Goal: Information Seeking & Learning: Learn about a topic

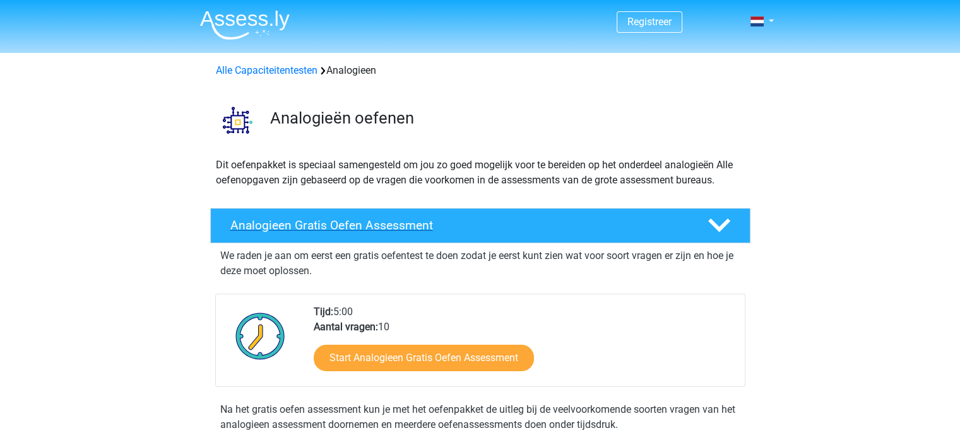
click at [392, 221] on h4 "Analogieen Gratis Oefen Assessment" at bounding box center [458, 225] width 457 height 15
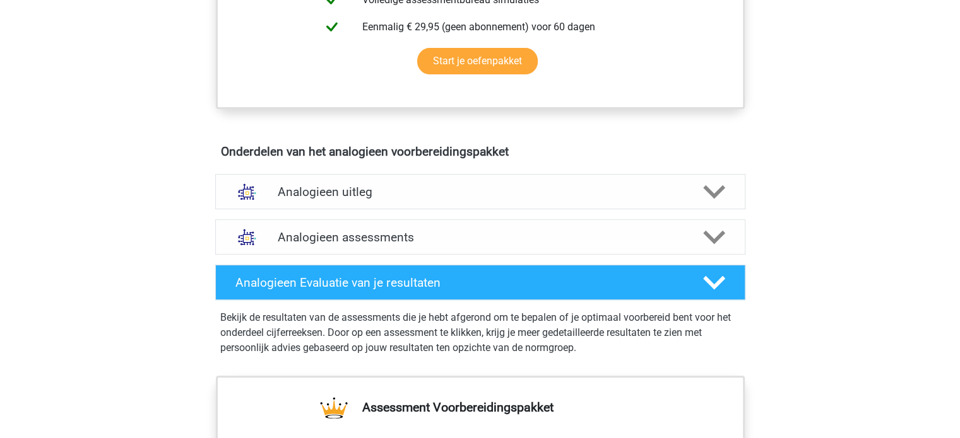
scroll to position [406, 0]
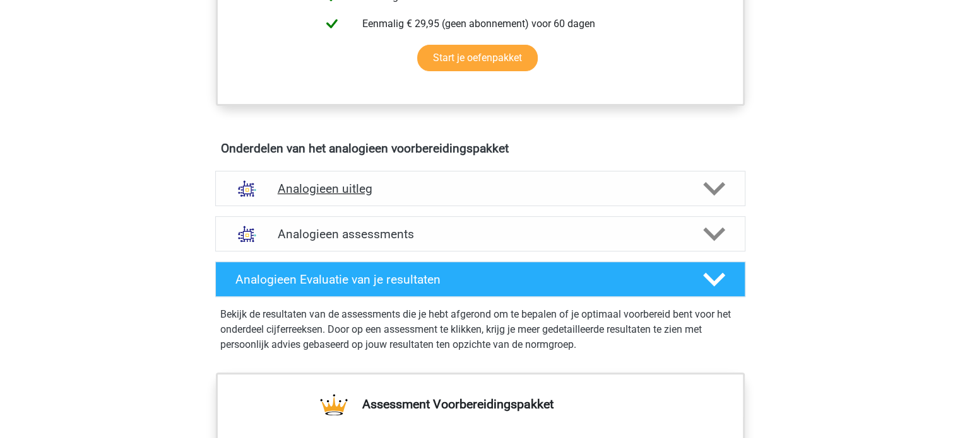
click at [343, 186] on h4 "Analogieen uitleg" at bounding box center [480, 189] width 405 height 15
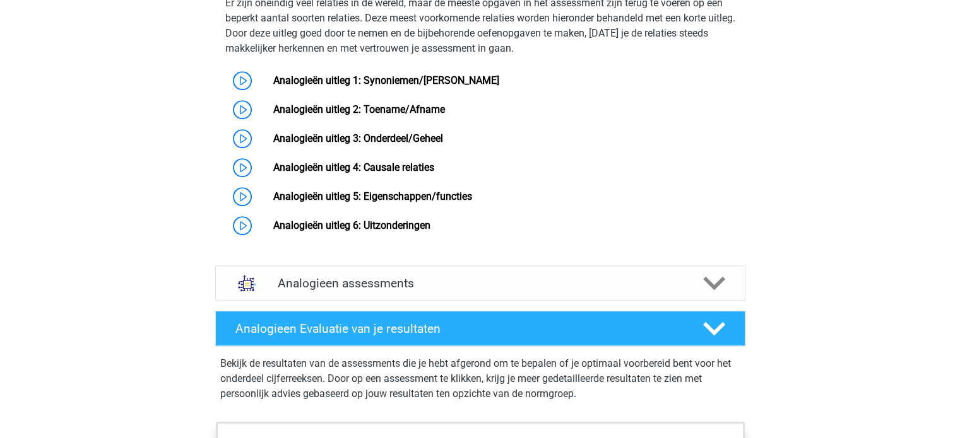
scroll to position [757, 0]
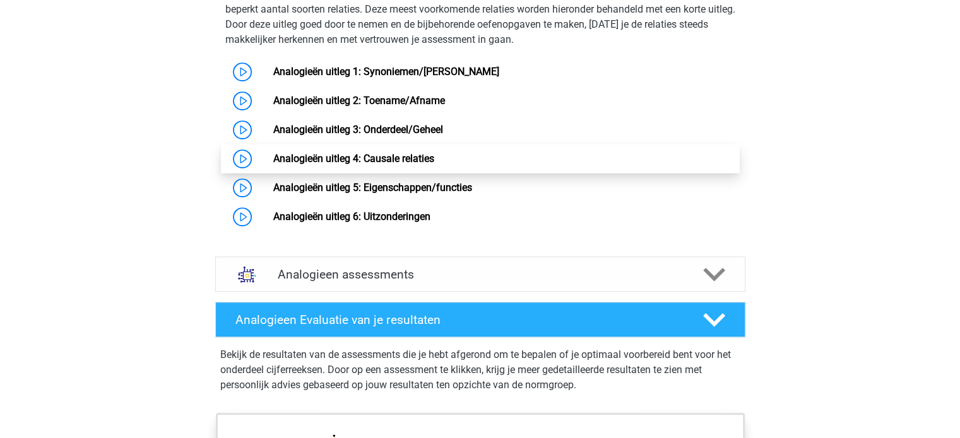
click at [420, 165] on link "Analogieën uitleg 4: Causale relaties" at bounding box center [353, 159] width 161 height 12
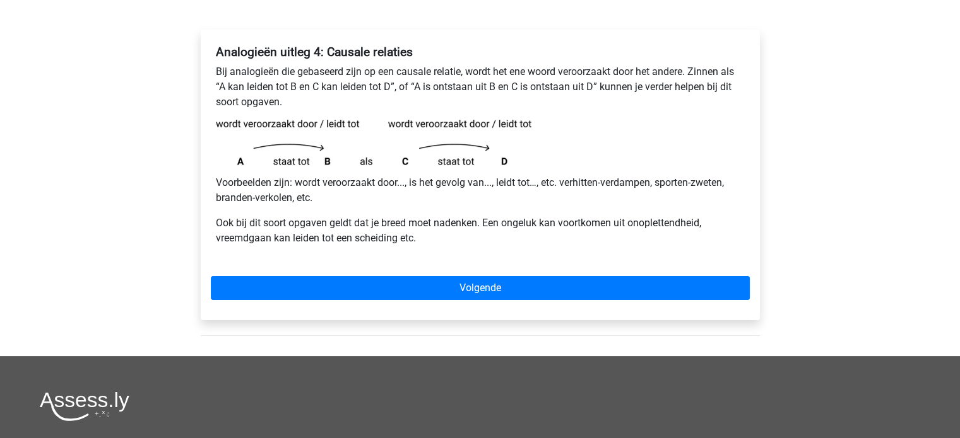
scroll to position [187, 0]
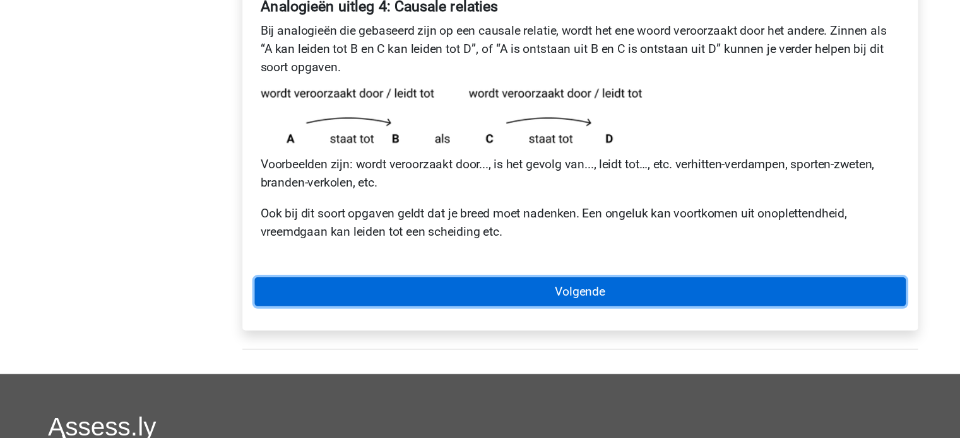
click at [474, 297] on link "Volgende" at bounding box center [480, 288] width 539 height 24
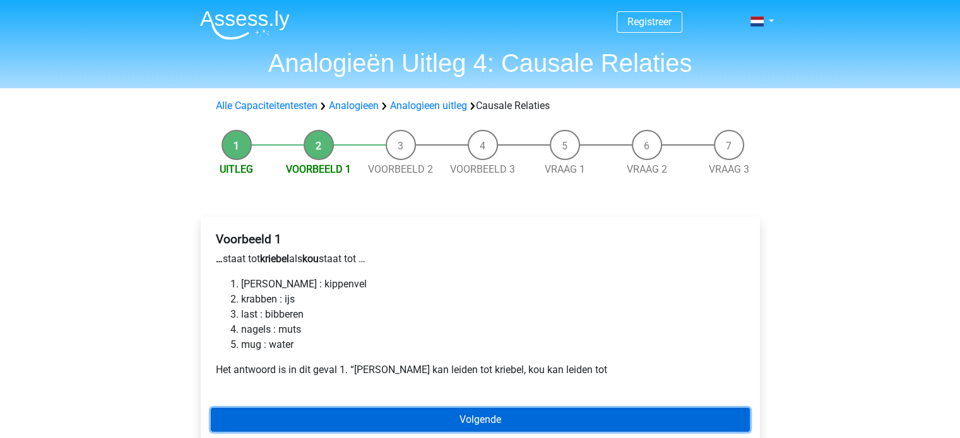
click at [517, 409] on link "Volgende" at bounding box center [480, 420] width 539 height 24
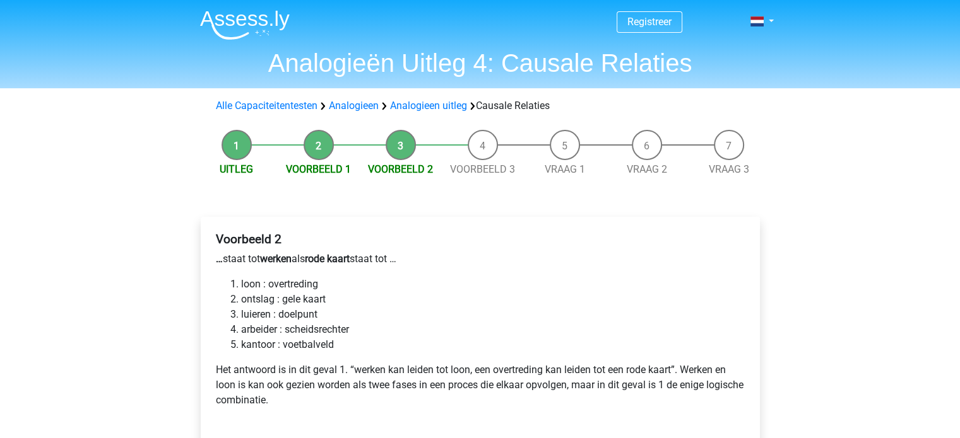
click at [956, 111] on div "Registreer Nederlands English" at bounding box center [480, 426] width 960 height 852
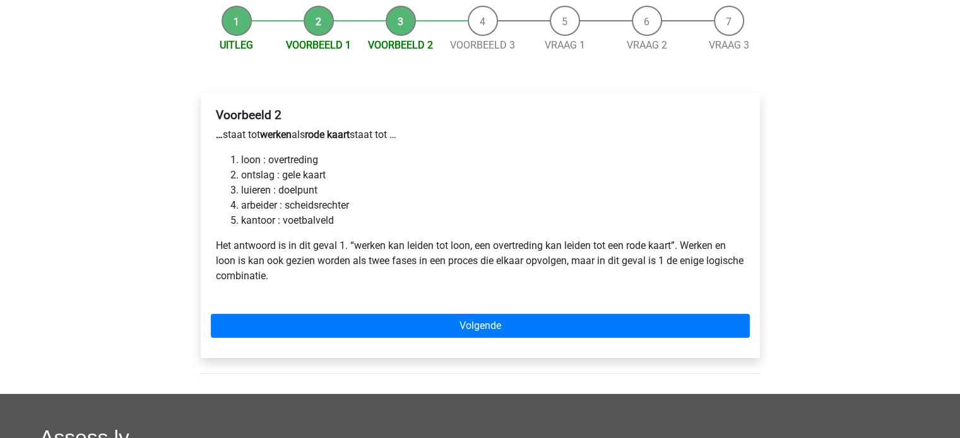
scroll to position [132, 0]
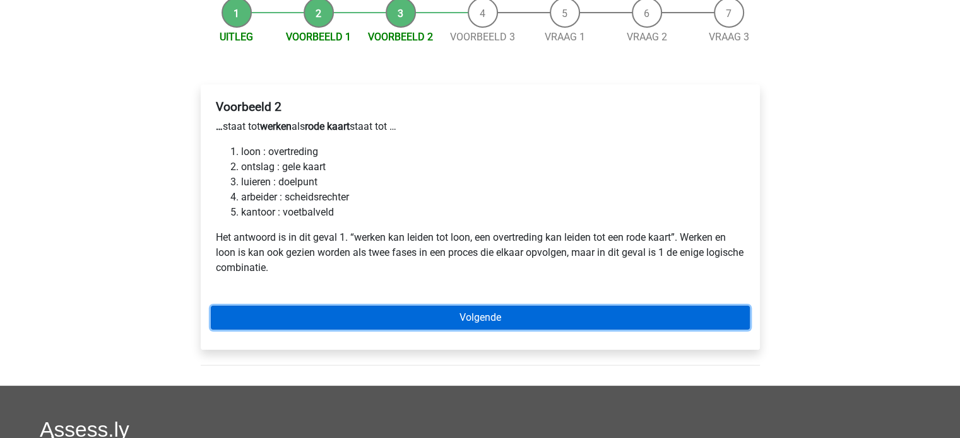
click at [487, 316] on link "Volgende" at bounding box center [480, 318] width 539 height 24
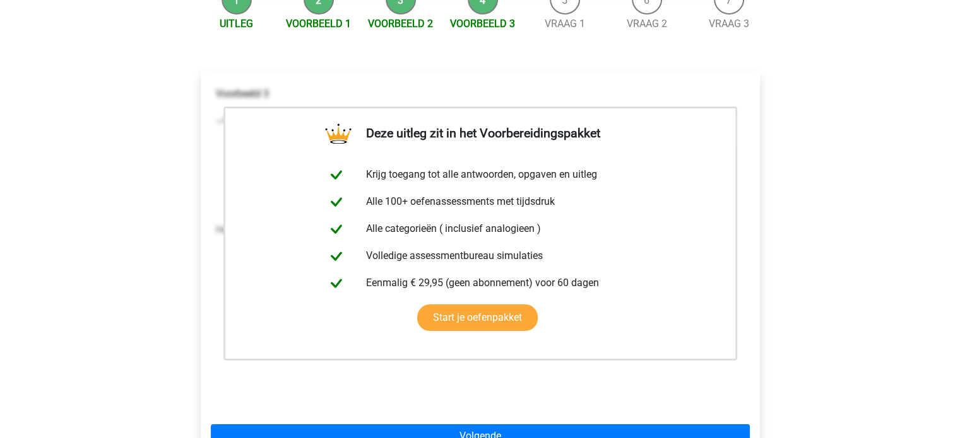
scroll to position [162, 0]
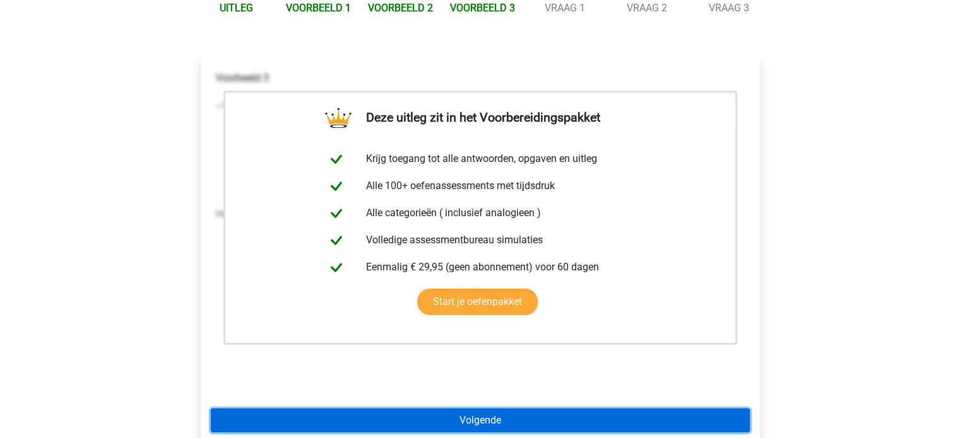
click at [601, 420] on link "Volgende" at bounding box center [480, 421] width 539 height 24
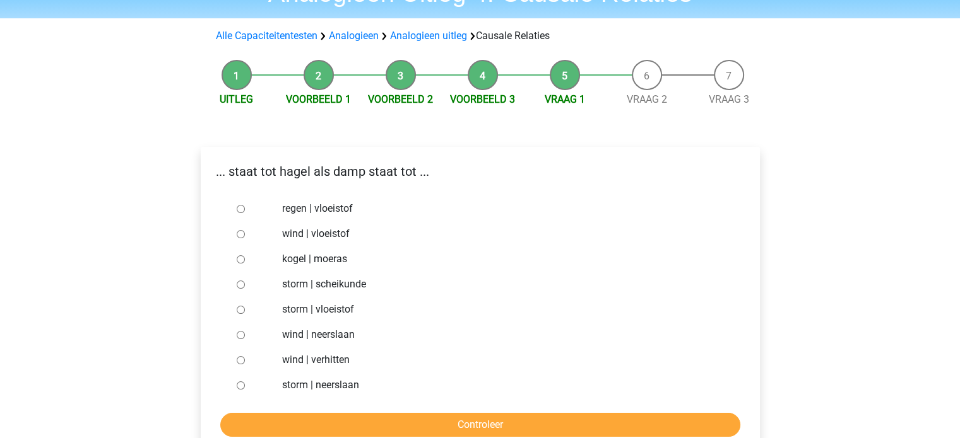
scroll to position [84, 0]
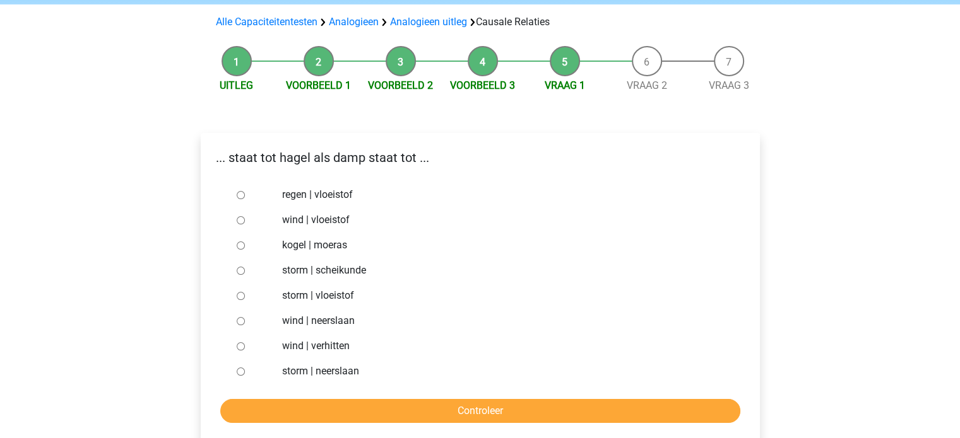
click at [842, 221] on div "Registreer Nederlands English" at bounding box center [480, 364] width 960 height 897
click at [235, 195] on div at bounding box center [253, 194] width 42 height 25
click at [238, 196] on input "regen | vloeistof" at bounding box center [241, 195] width 8 height 8
radio input "true"
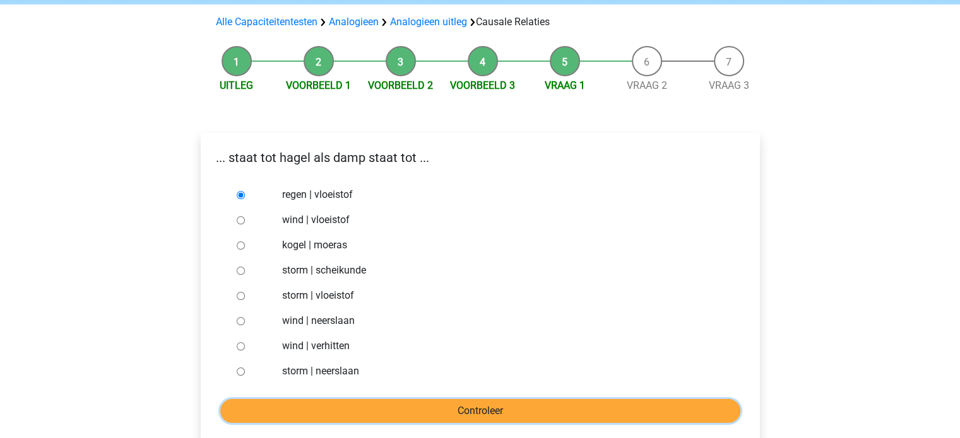
click at [584, 410] on input "Controleer" at bounding box center [480, 411] width 520 height 24
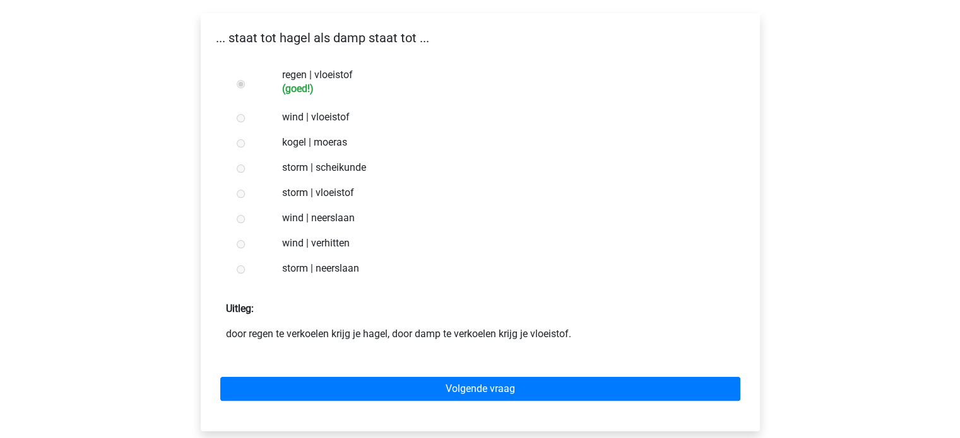
scroll to position [220, 0]
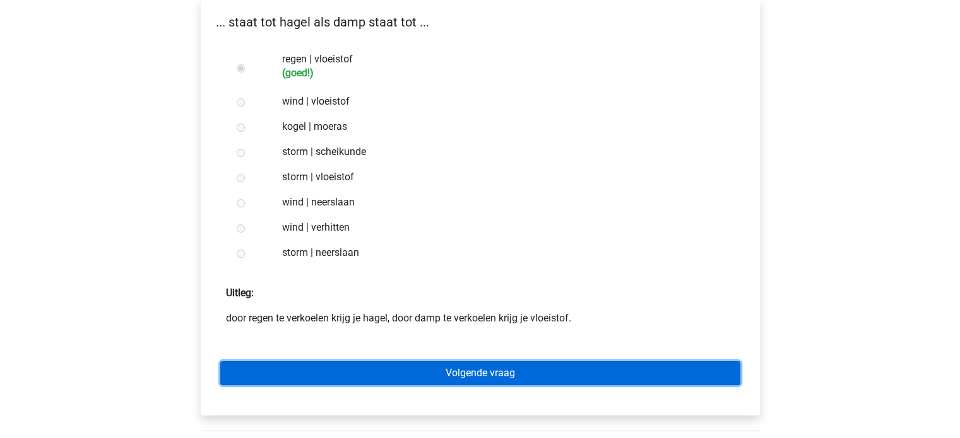
click at [575, 365] on link "Volgende vraag" at bounding box center [480, 374] width 520 height 24
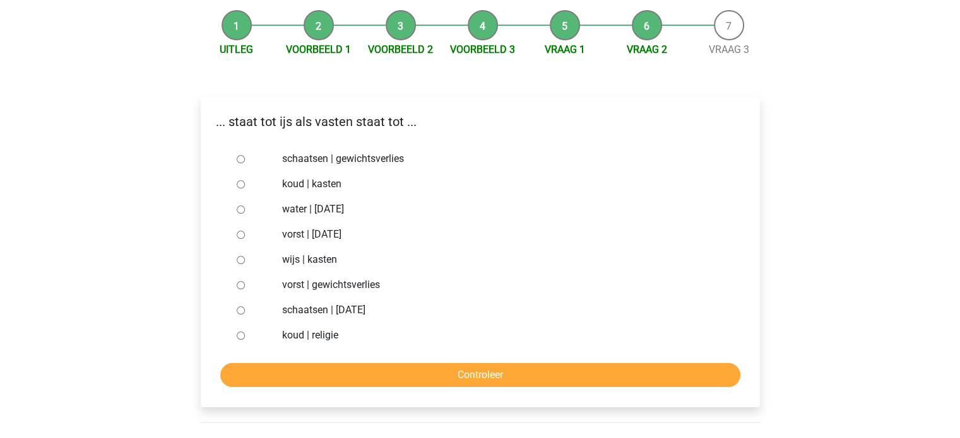
scroll to position [122, 0]
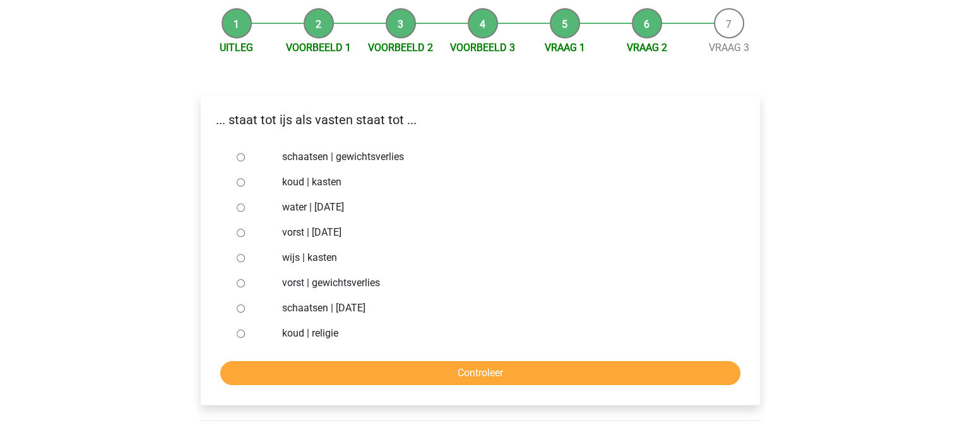
click at [241, 305] on input "schaatsen | suikerfeest" at bounding box center [241, 309] width 8 height 8
radio input "true"
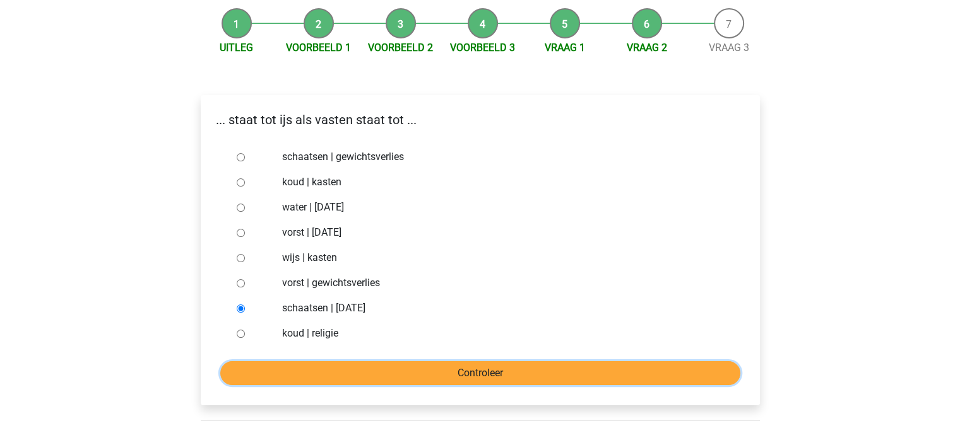
click at [575, 370] on input "Controleer" at bounding box center [480, 374] width 520 height 24
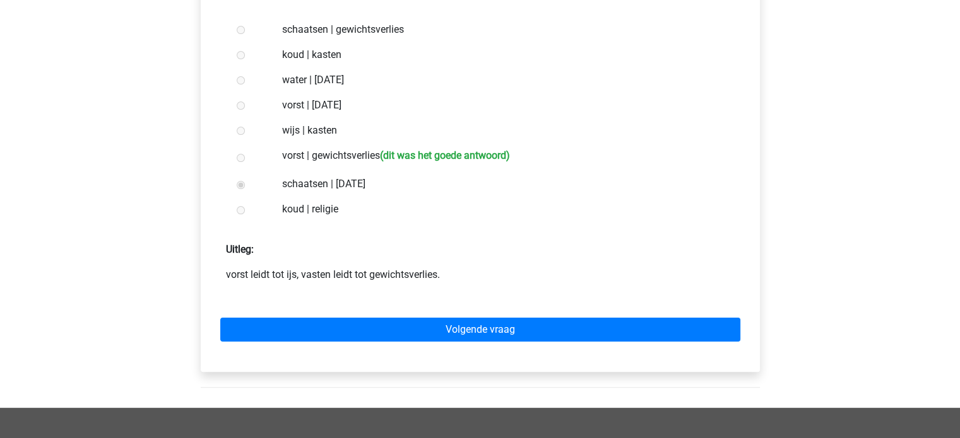
scroll to position [254, 0]
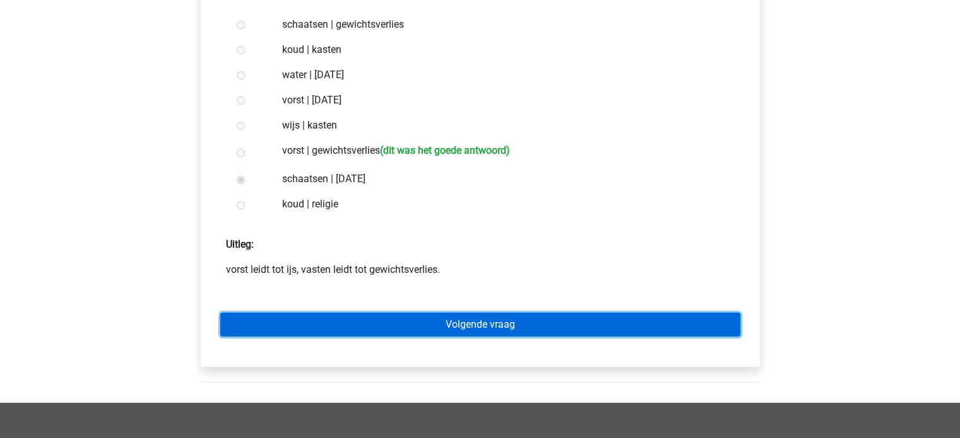
click at [490, 329] on link "Volgende vraag" at bounding box center [480, 325] width 520 height 24
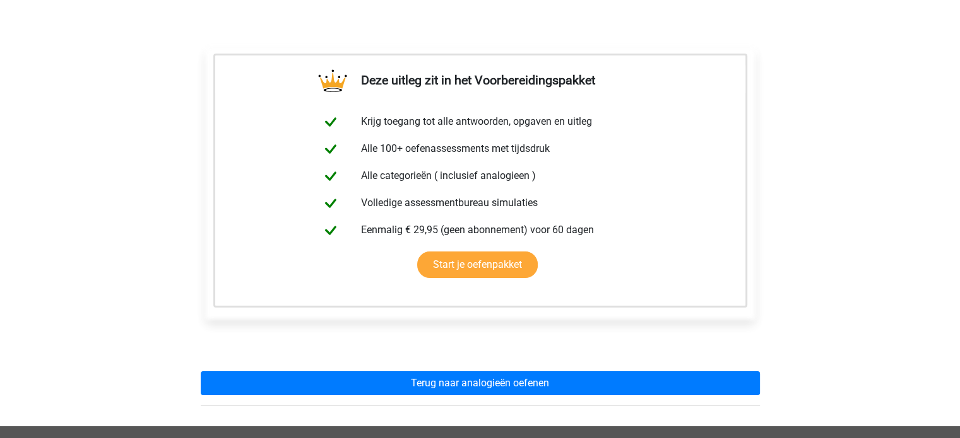
scroll to position [176, 0]
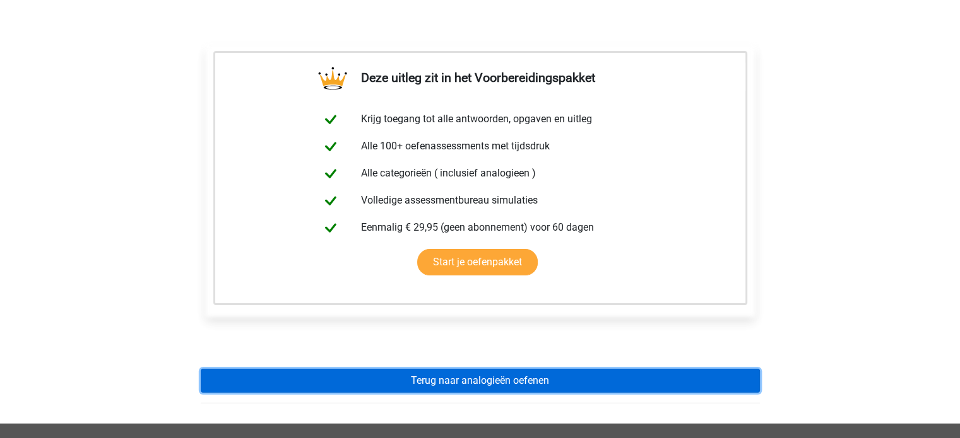
click at [535, 380] on link "Terug naar analogieën oefenen" at bounding box center [480, 381] width 559 height 24
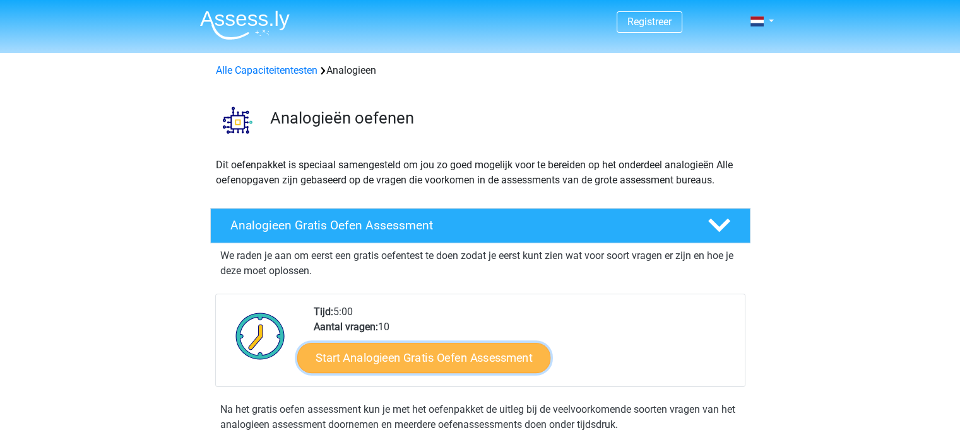
click at [472, 352] on link "Start Analogieen Gratis Oefen Assessment" at bounding box center [423, 358] width 253 height 30
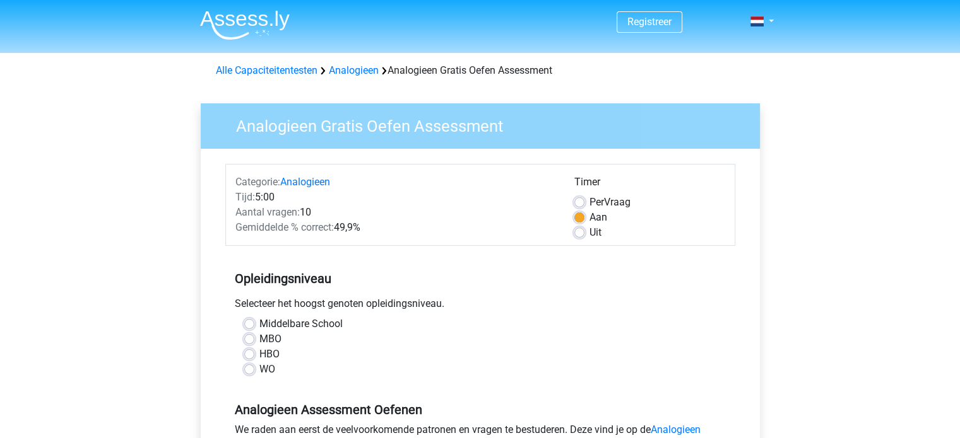
click at [259, 339] on label "MBO" at bounding box center [270, 339] width 22 height 15
click at [247, 339] on input "MBO" at bounding box center [249, 338] width 10 height 13
radio input "true"
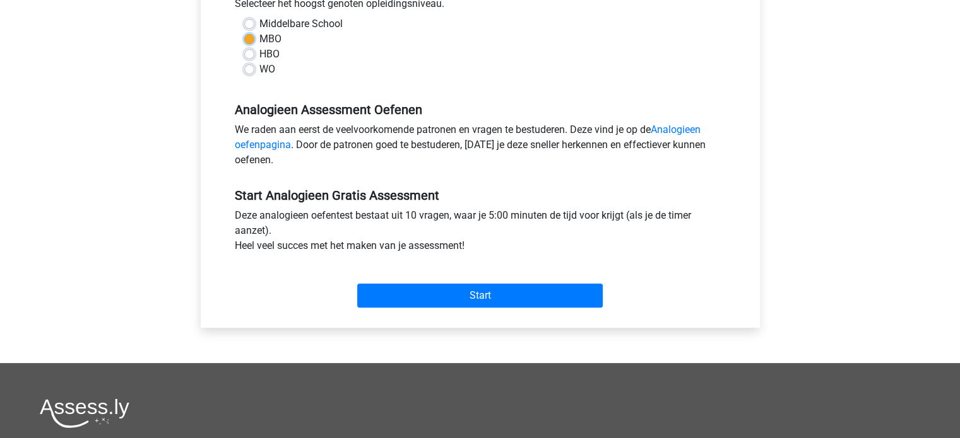
scroll to position [303, 0]
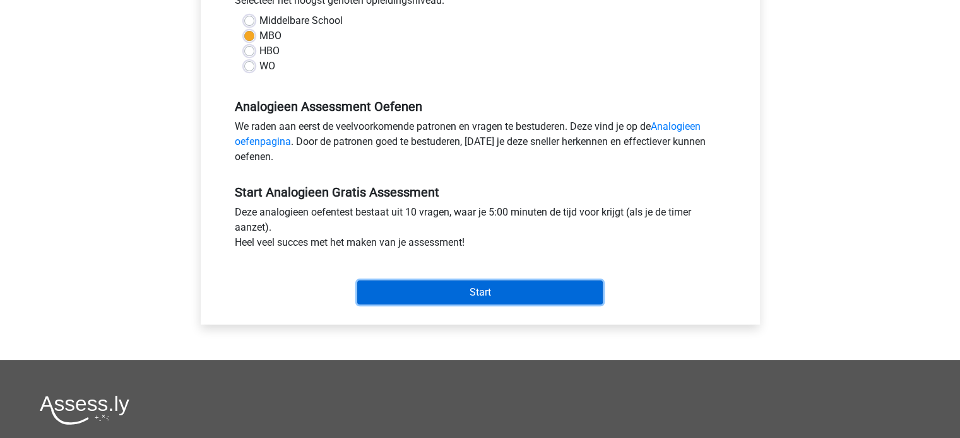
click at [542, 281] on input "Start" at bounding box center [479, 293] width 245 height 24
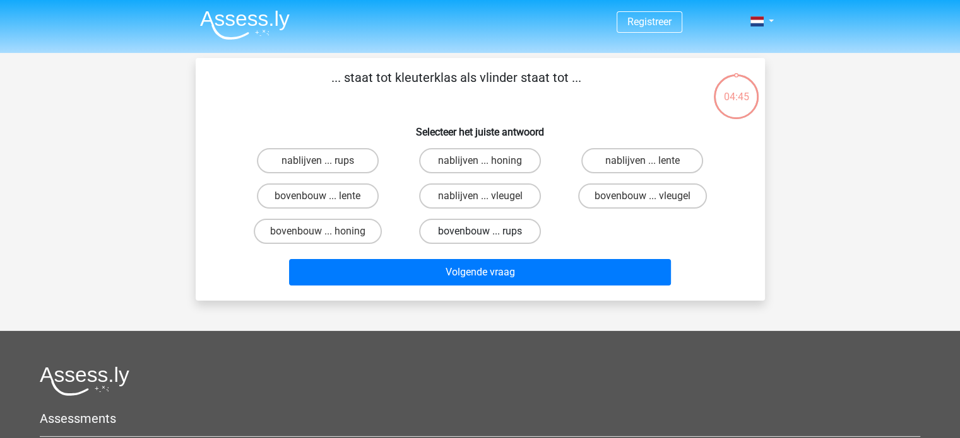
click at [523, 224] on label "bovenbouw ... rups" at bounding box center [480, 231] width 122 height 25
click at [488, 232] on input "bovenbouw ... rups" at bounding box center [483, 236] width 8 height 8
radio input "true"
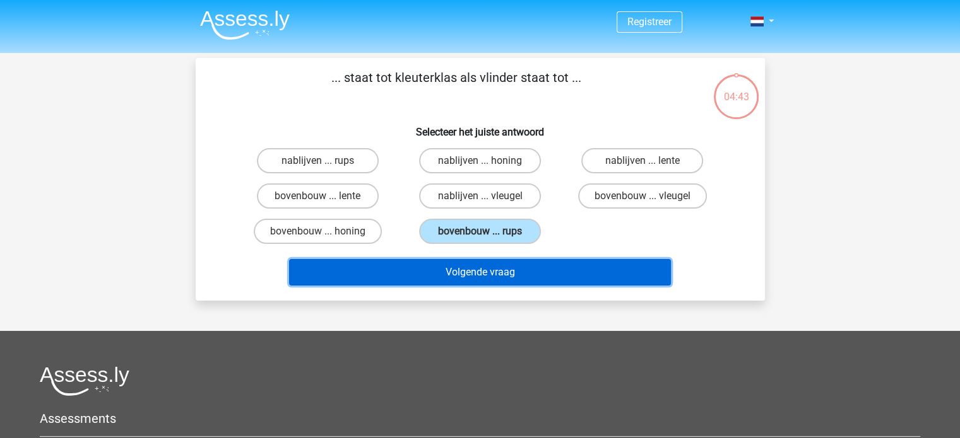
click at [516, 273] on button "Volgende vraag" at bounding box center [480, 272] width 382 height 26
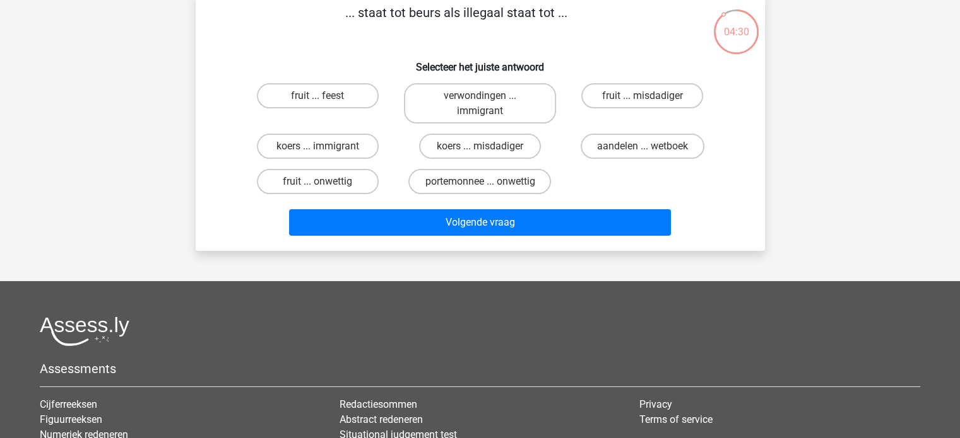
scroll to position [46, 0]
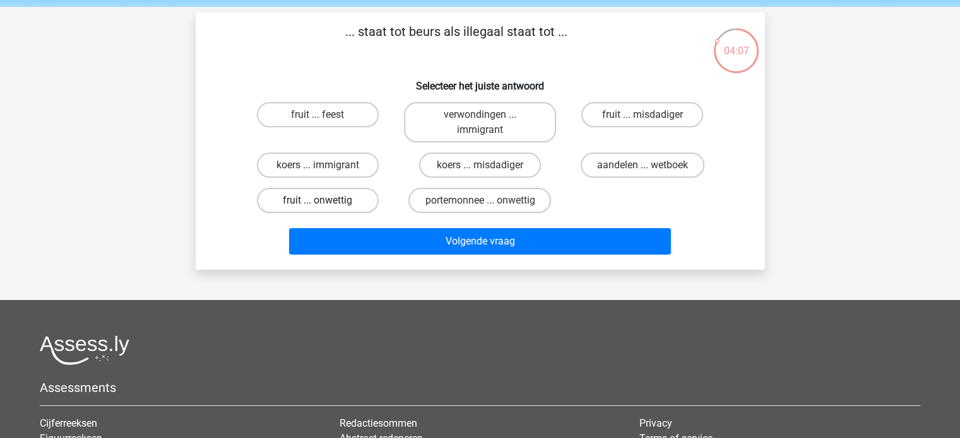
click at [328, 194] on label "fruit ... onwettig" at bounding box center [318, 200] width 122 height 25
click at [326, 201] on input "fruit ... onwettig" at bounding box center [321, 205] width 8 height 8
radio input "true"
click at [328, 194] on label "fruit ... onwettig" at bounding box center [318, 200] width 122 height 25
click at [326, 201] on input "fruit ... onwettig" at bounding box center [321, 205] width 8 height 8
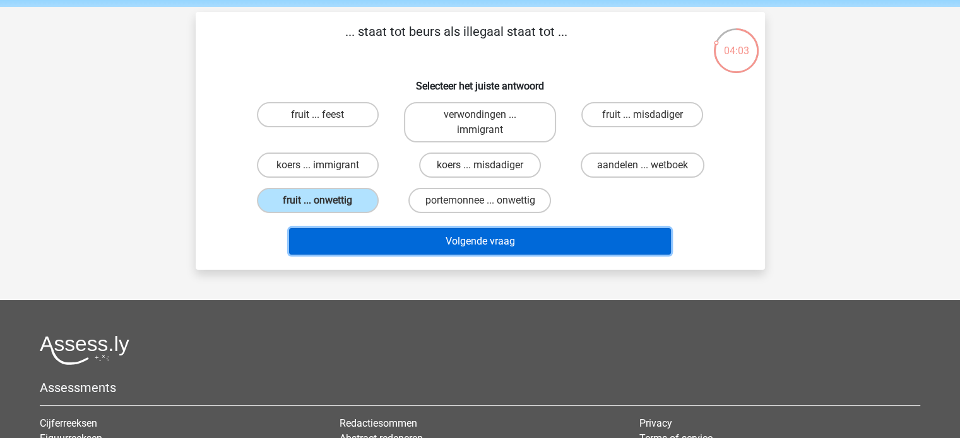
click at [487, 239] on button "Volgende vraag" at bounding box center [480, 241] width 382 height 26
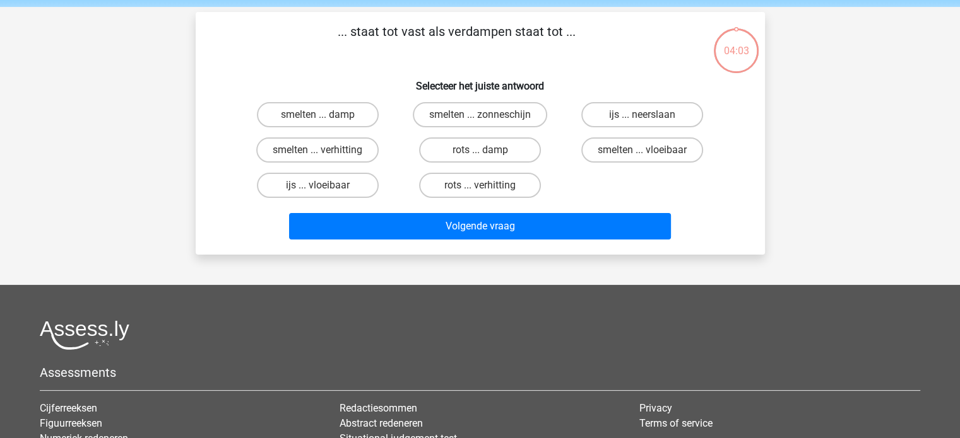
scroll to position [58, 0]
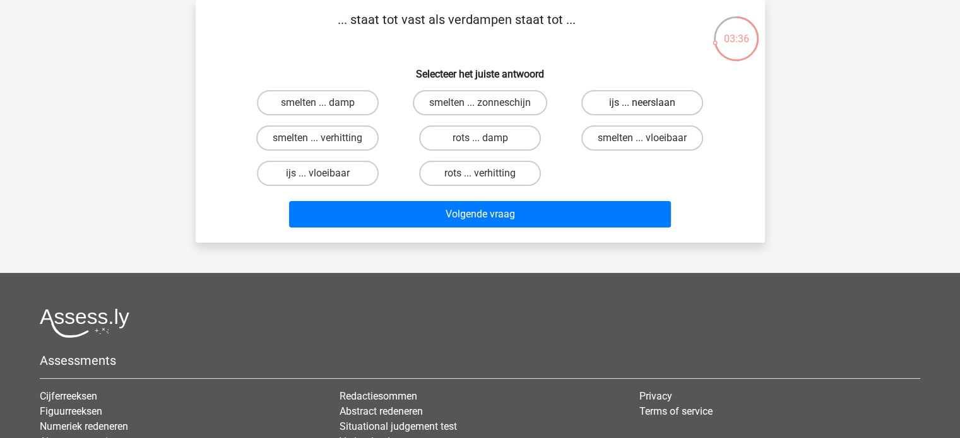
click at [644, 102] on label "ijs ... neerslaan" at bounding box center [642, 102] width 122 height 25
click at [644, 103] on input "ijs ... neerslaan" at bounding box center [646, 107] width 8 height 8
radio input "true"
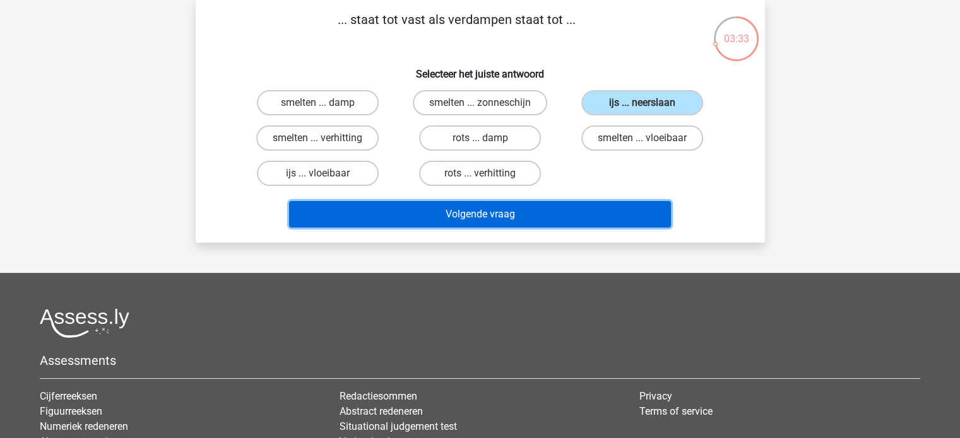
click at [530, 209] on button "Volgende vraag" at bounding box center [480, 214] width 382 height 26
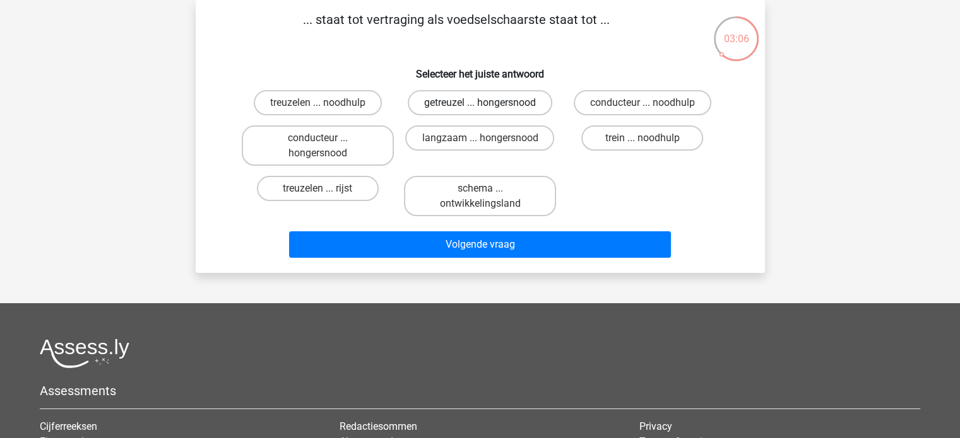
click at [524, 100] on label "getreuzel ... hongersnood" at bounding box center [480, 102] width 144 height 25
click at [488, 103] on input "getreuzel ... hongersnood" at bounding box center [483, 107] width 8 height 8
radio input "true"
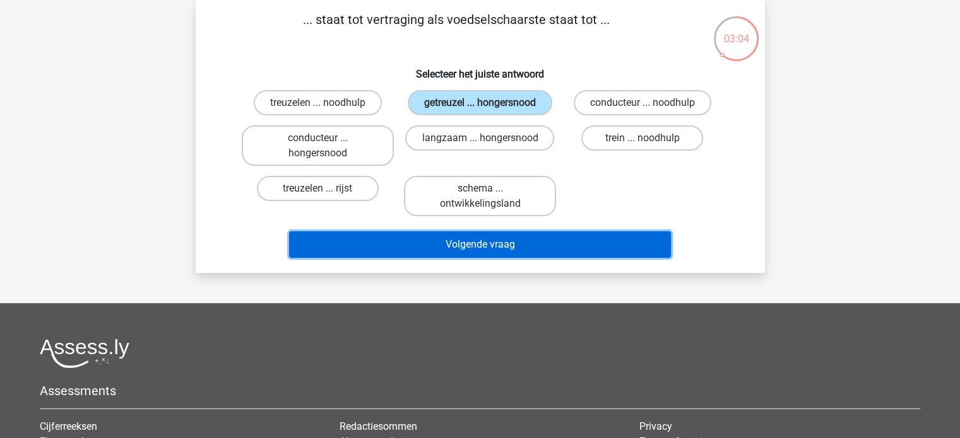
click at [515, 240] on button "Volgende vraag" at bounding box center [480, 245] width 382 height 26
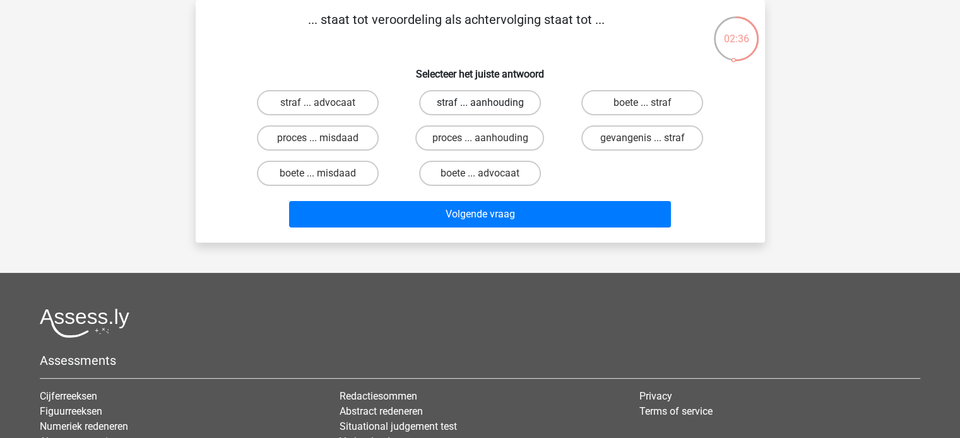
click at [490, 105] on label "straf ... aanhouding" at bounding box center [480, 102] width 122 height 25
click at [488, 105] on input "straf ... aanhouding" at bounding box center [483, 107] width 8 height 8
radio input "true"
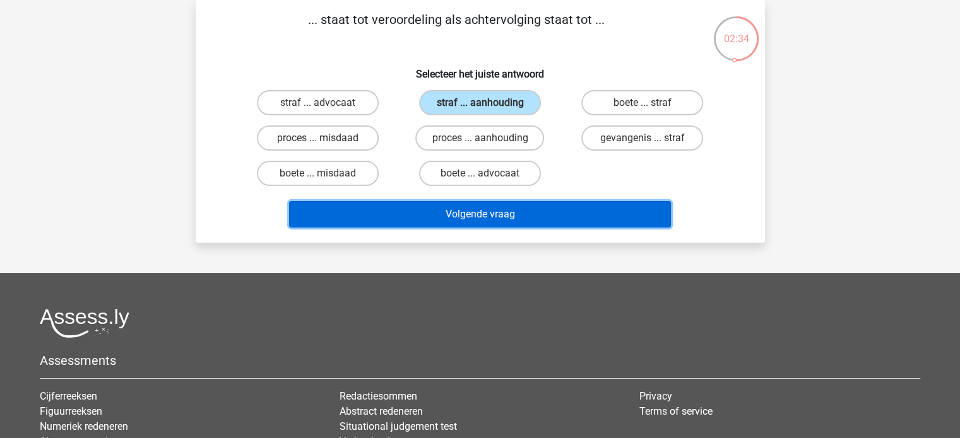
click at [515, 211] on button "Volgende vraag" at bounding box center [480, 214] width 382 height 26
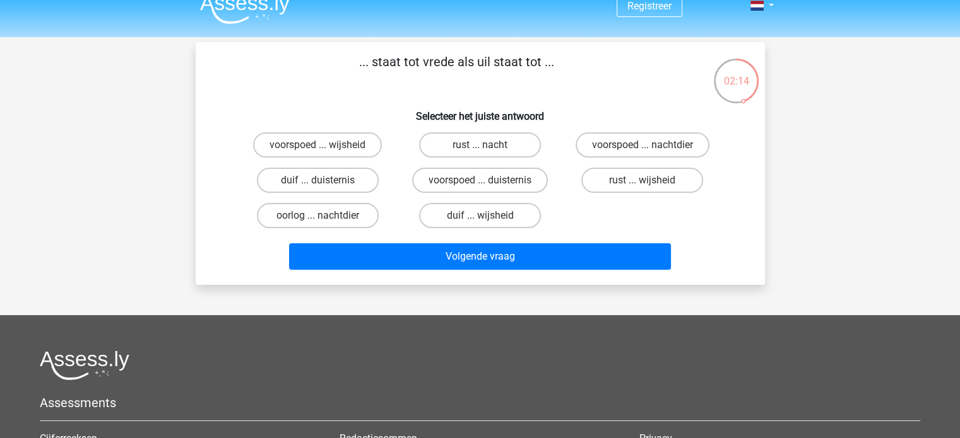
scroll to position [15, 0]
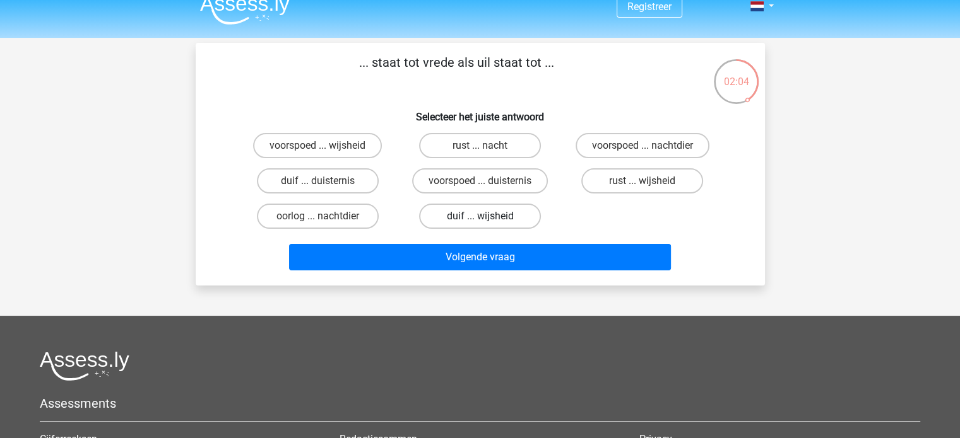
click at [496, 215] on label "duif ... wijsheid" at bounding box center [480, 216] width 122 height 25
click at [488, 216] on input "duif ... wijsheid" at bounding box center [483, 220] width 8 height 8
radio input "true"
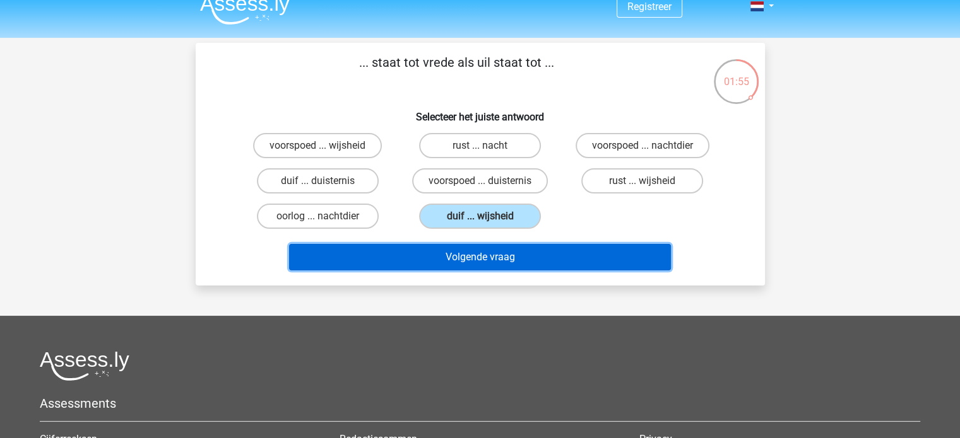
click at [519, 257] on button "Volgende vraag" at bounding box center [480, 257] width 382 height 26
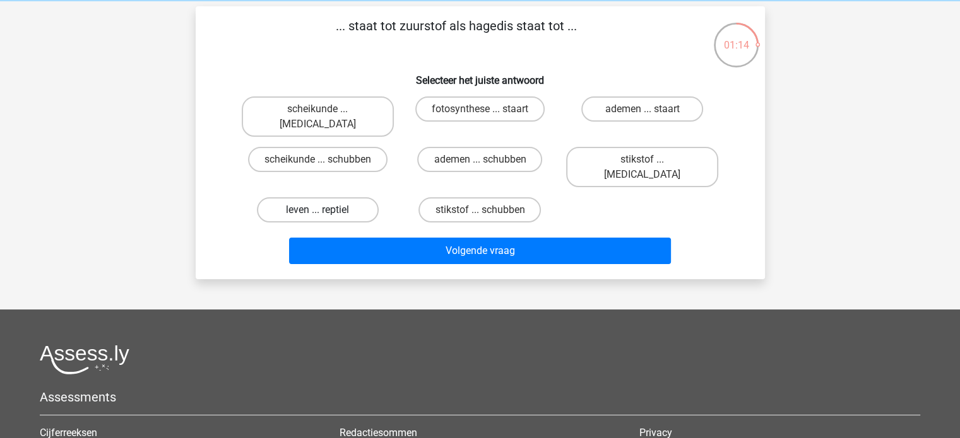
scroll to position [55, 0]
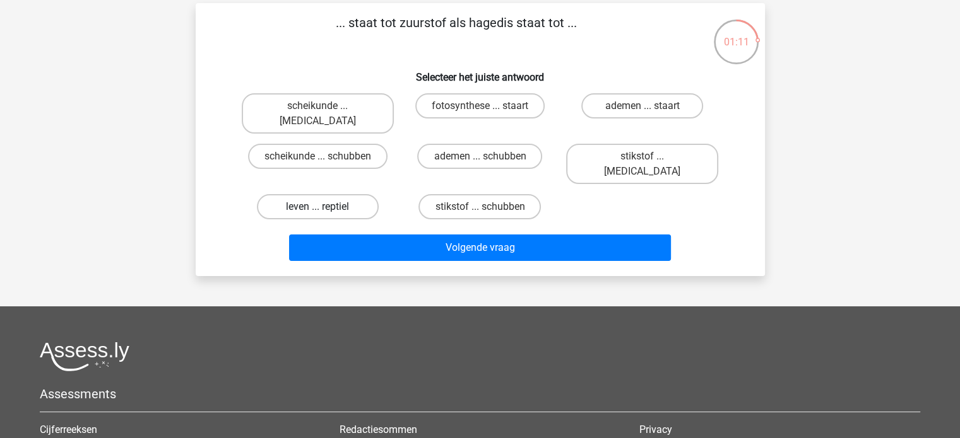
drag, startPoint x: 314, startPoint y: 168, endPoint x: 281, endPoint y: 174, distance: 33.2
click at [281, 194] on label "leven ... reptiel" at bounding box center [318, 206] width 122 height 25
click at [317, 207] on input "leven ... reptiel" at bounding box center [321, 211] width 8 height 8
radio input "true"
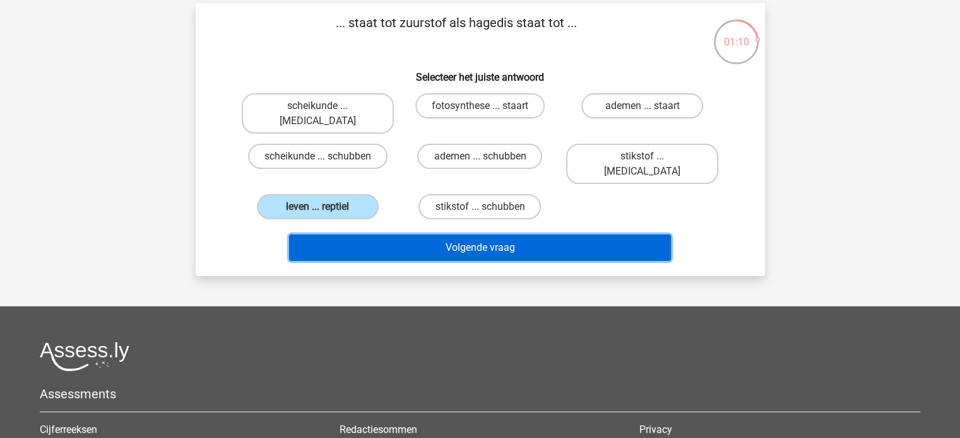
click at [435, 235] on button "Volgende vraag" at bounding box center [480, 248] width 382 height 26
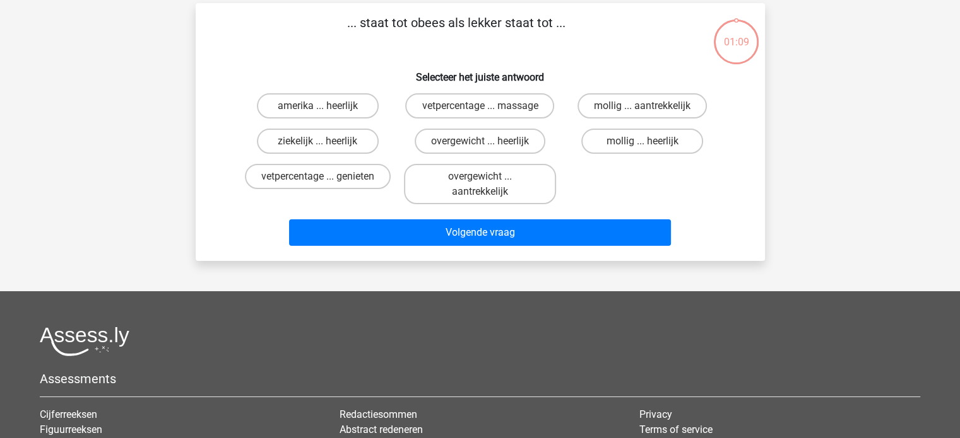
scroll to position [58, 0]
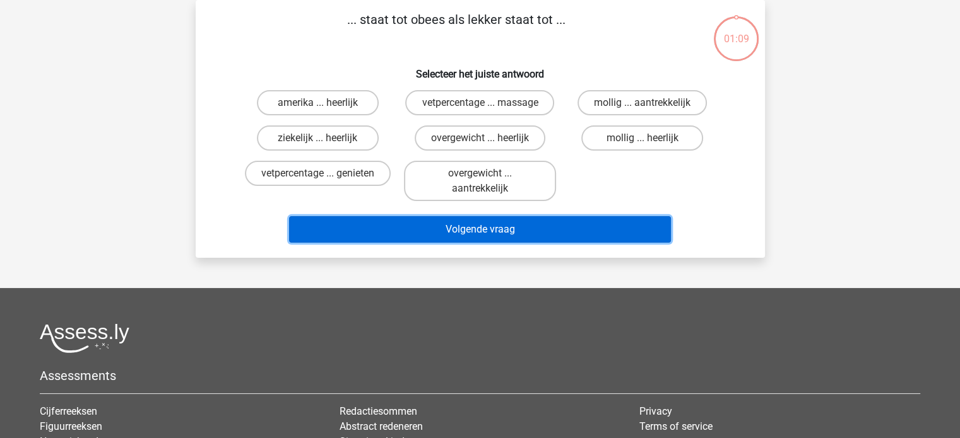
click at [435, 219] on button "Volgende vraag" at bounding box center [480, 229] width 382 height 26
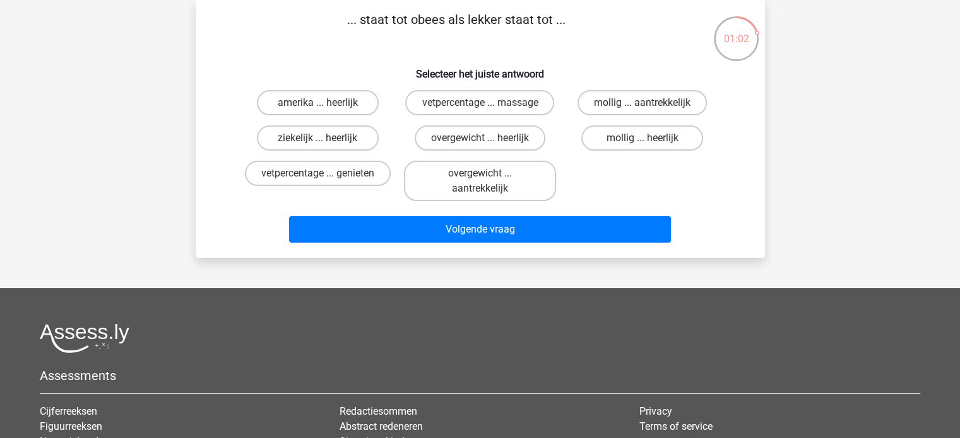
click at [227, 204] on div "amerika ... heerlijk vetpercentage ... massage mollig ... aantrekkelijk ziekeli…" at bounding box center [480, 145] width 529 height 121
click at [473, 139] on label "overgewicht ... heerlijk" at bounding box center [480, 138] width 131 height 25
click at [479, 139] on input "overgewicht ... heerlijk" at bounding box center [483, 142] width 8 height 8
radio input "true"
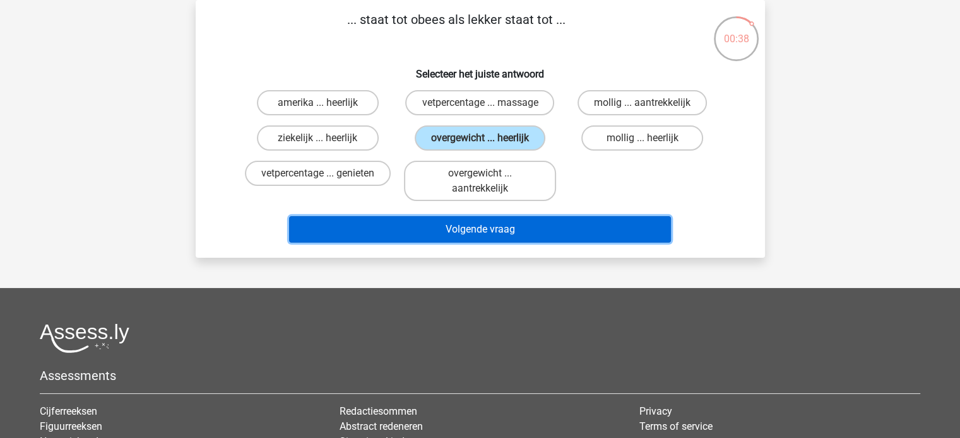
click at [500, 232] on button "Volgende vraag" at bounding box center [480, 229] width 382 height 26
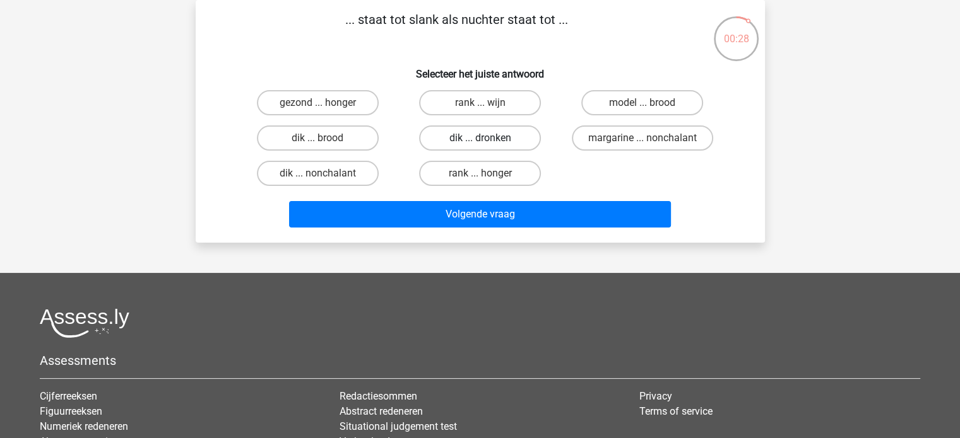
click at [504, 132] on label "dik ... dronken" at bounding box center [480, 138] width 122 height 25
click at [488, 138] on input "dik ... dronken" at bounding box center [483, 142] width 8 height 8
radio input "true"
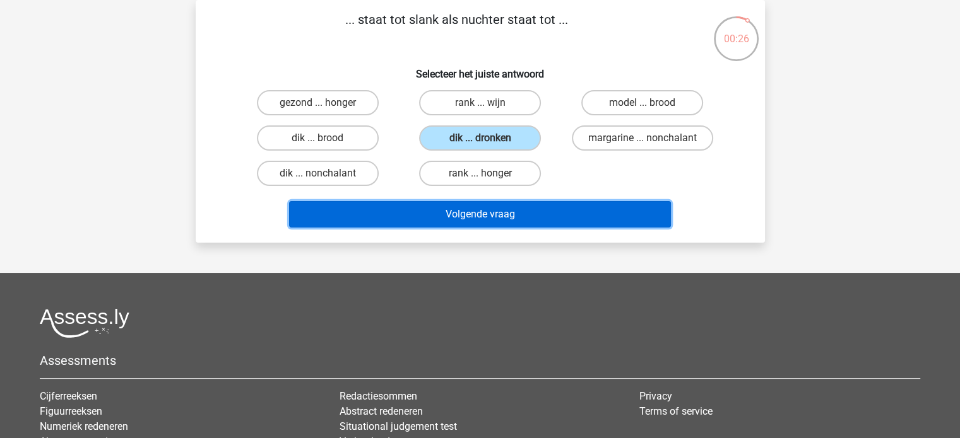
click at [550, 209] on button "Volgende vraag" at bounding box center [480, 214] width 382 height 26
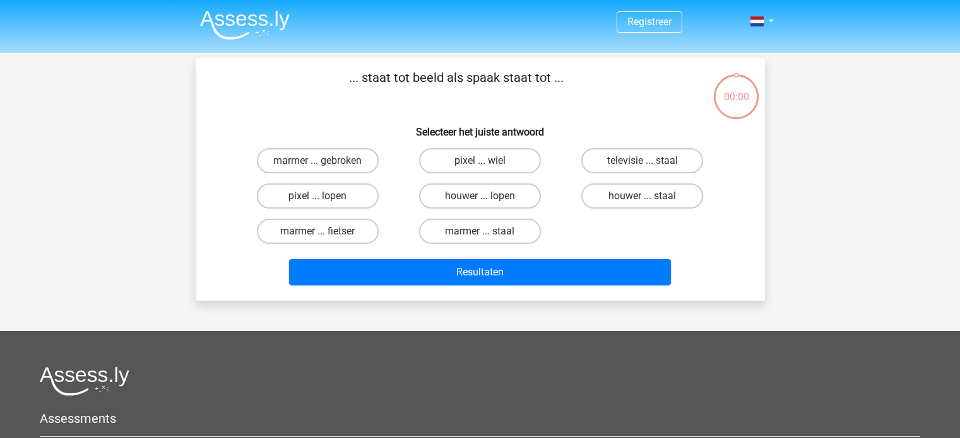
scroll to position [58, 0]
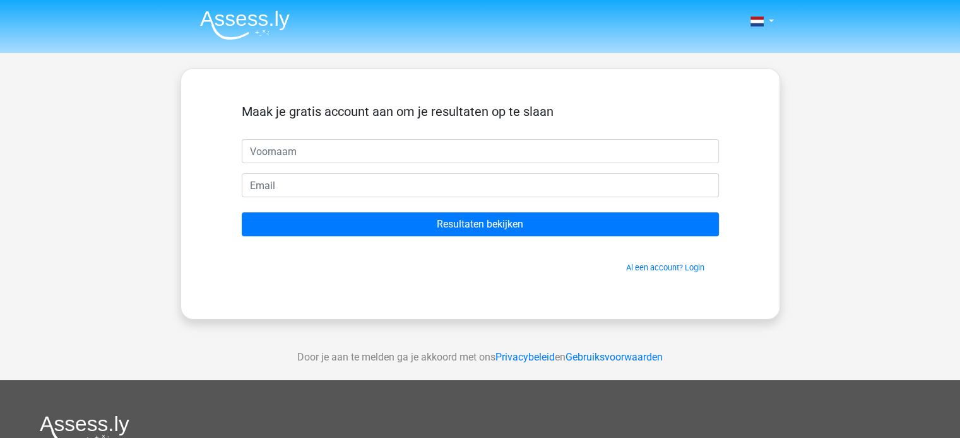
click at [520, 148] on input "text" at bounding box center [480, 151] width 477 height 24
type input "m"
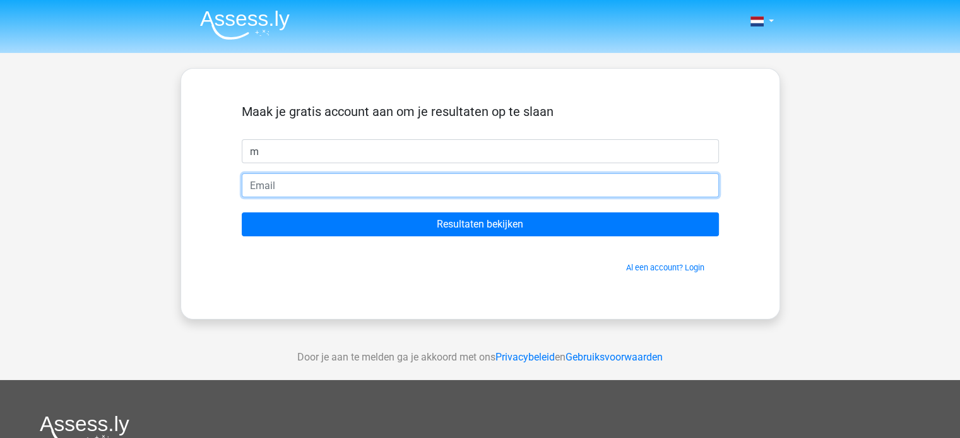
click at [424, 185] on input "email" at bounding box center [480, 186] width 477 height 24
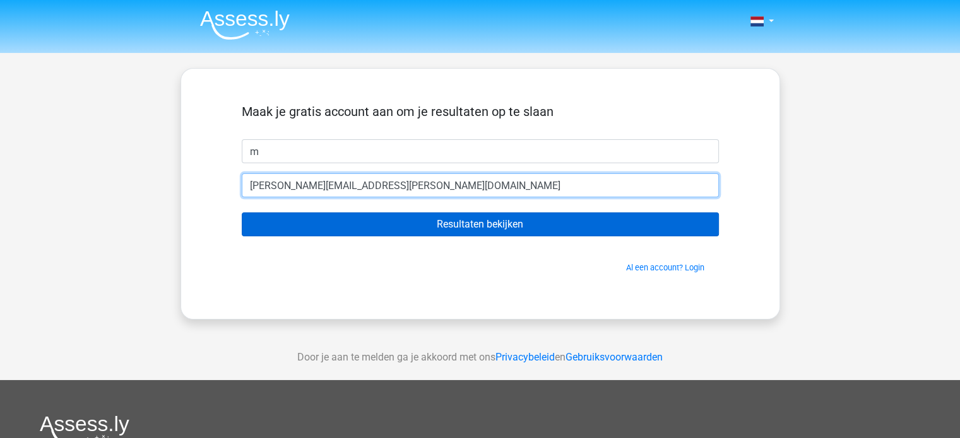
type input "[PERSON_NAME][EMAIL_ADDRESS][PERSON_NAME][DOMAIN_NAME]"
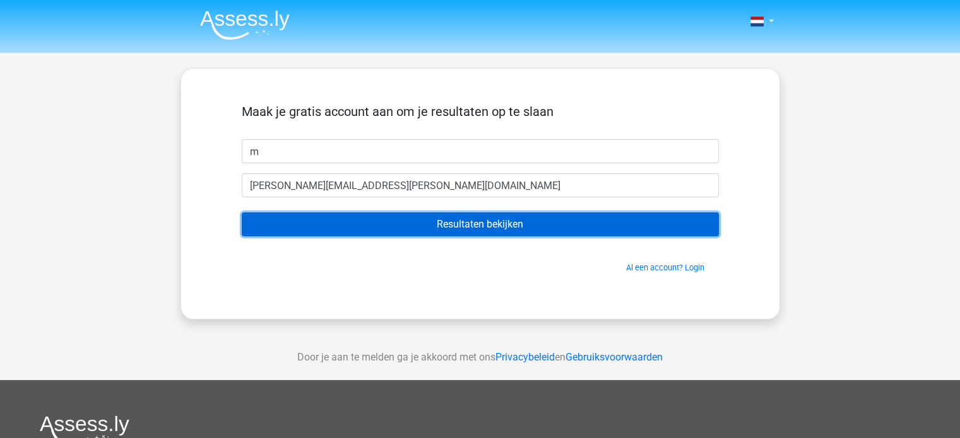
click at [553, 223] on input "Resultaten bekijken" at bounding box center [480, 225] width 477 height 24
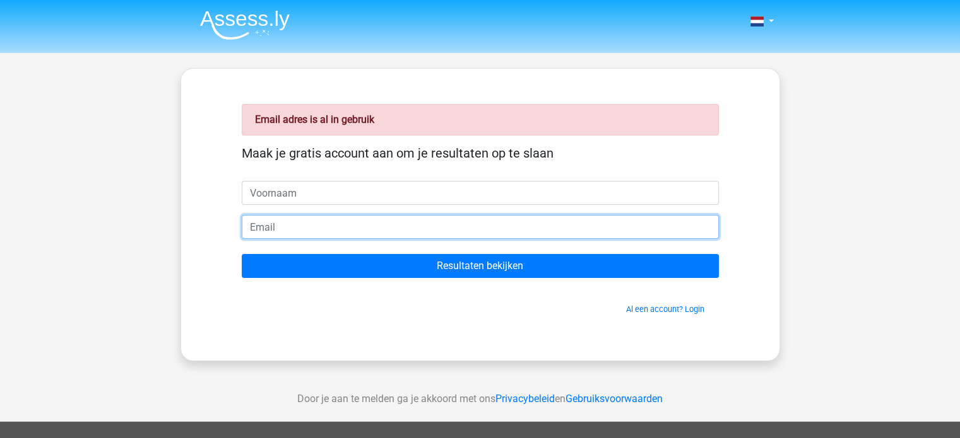
click at [321, 225] on input "email" at bounding box center [480, 227] width 477 height 24
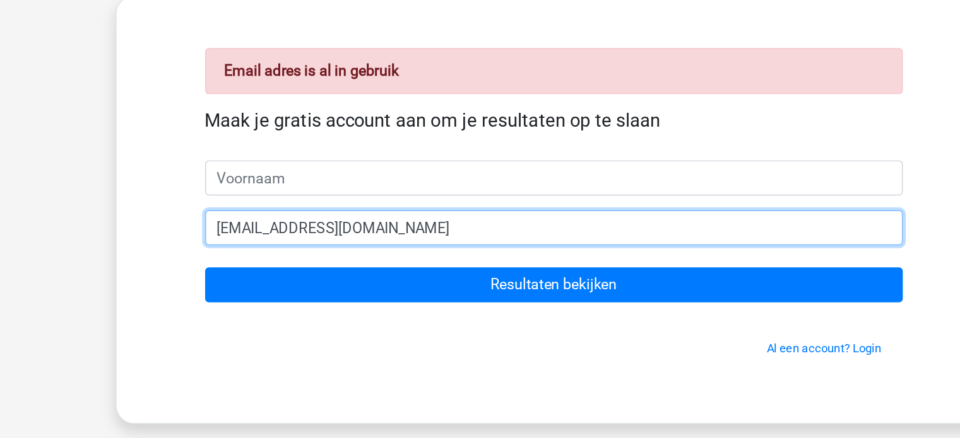
type input "happy2970@hotmail.com"
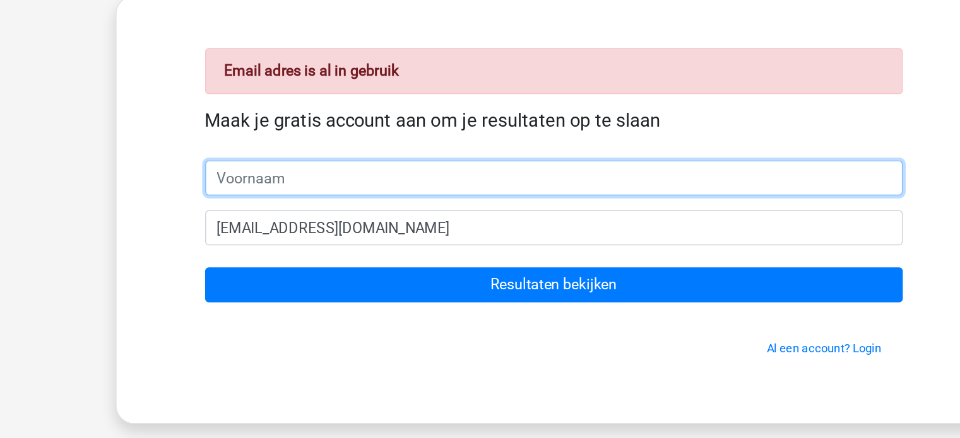
click at [376, 190] on input "text" at bounding box center [480, 193] width 477 height 24
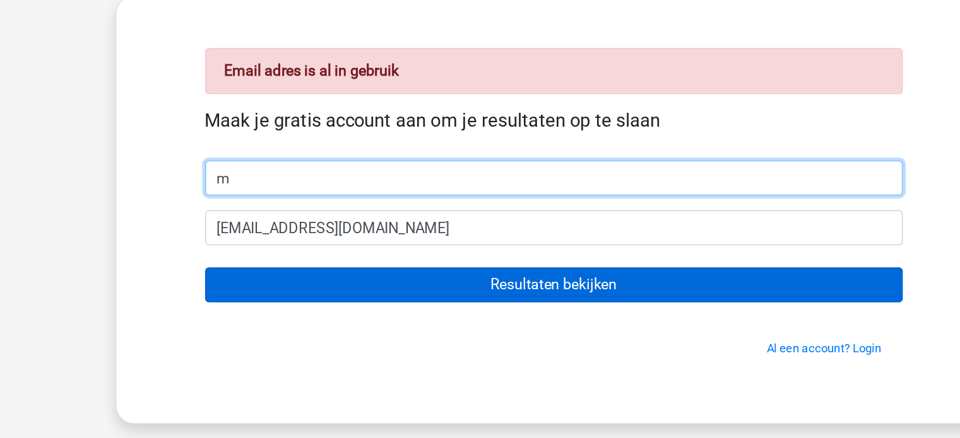
type input "m"
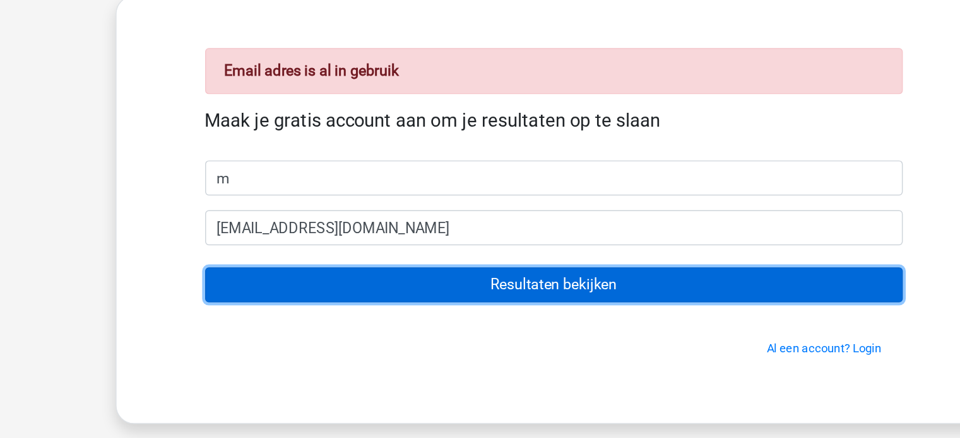
click at [539, 262] on input "Resultaten bekijken" at bounding box center [480, 266] width 477 height 24
